Goal: Check status: Check status

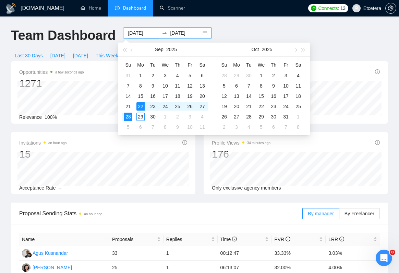
click at [129, 32] on input "[DATE]" at bounding box center [143, 33] width 31 height 8
type input "[DATE]"
click at [139, 95] on div "15" at bounding box center [141, 96] width 8 height 8
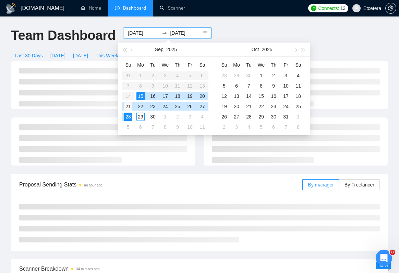
type input "[DATE]"
click at [125, 108] on div "21" at bounding box center [128, 106] width 8 height 8
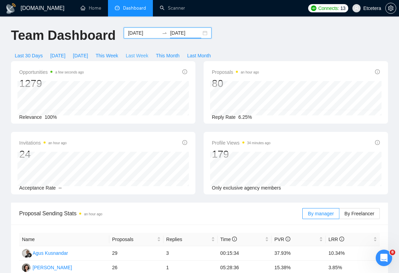
click at [139, 57] on span "Last Week" at bounding box center [137, 56] width 23 height 8
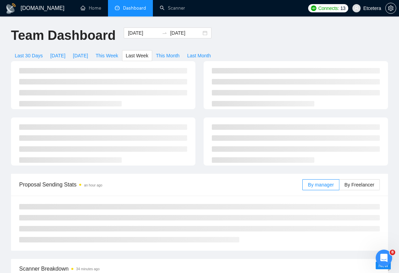
type input "[DATE]"
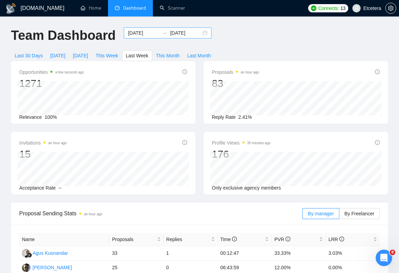
click at [133, 33] on input "[DATE]" at bounding box center [143, 33] width 31 height 8
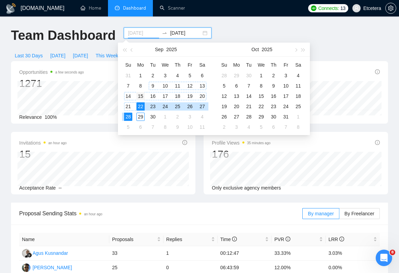
type input "[DATE]"
click at [140, 93] on div "15" at bounding box center [141, 96] width 8 height 8
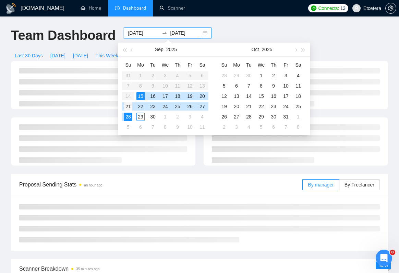
type input "[DATE]"
click at [128, 104] on div "21" at bounding box center [128, 106] width 8 height 8
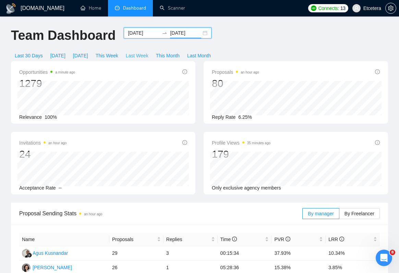
click at [139, 56] on span "Last Week" at bounding box center [137, 56] width 23 height 8
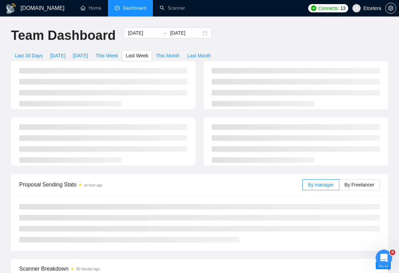
type input "[DATE]"
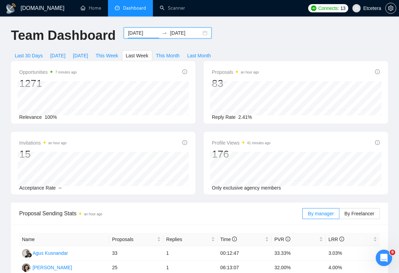
click at [129, 29] on input "[DATE]" at bounding box center [143, 33] width 31 height 8
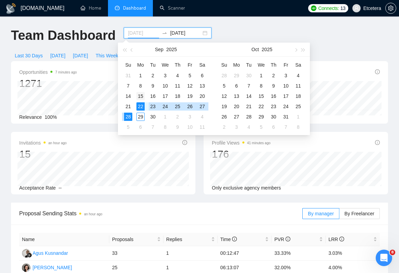
type input "[DATE]"
click at [140, 96] on div "15" at bounding box center [141, 96] width 8 height 8
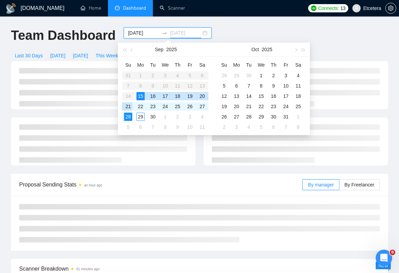
click at [128, 104] on div "21" at bounding box center [128, 106] width 8 height 8
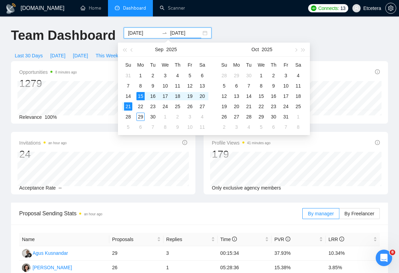
type input "[DATE]"
